Goal: Go to known website: Access a specific website the user already knows

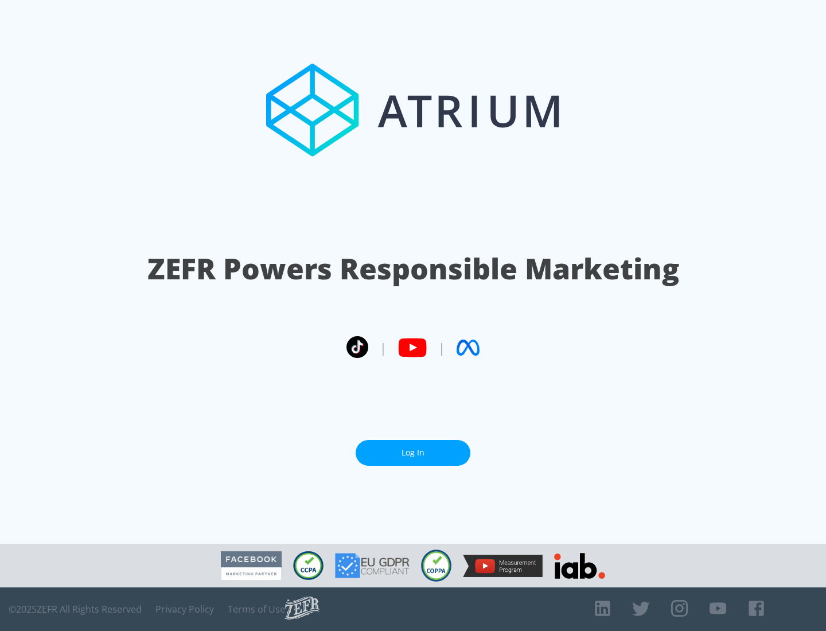
click at [413, 453] on link "Log In" at bounding box center [413, 453] width 115 height 26
